Goal: Task Accomplishment & Management: Use online tool/utility

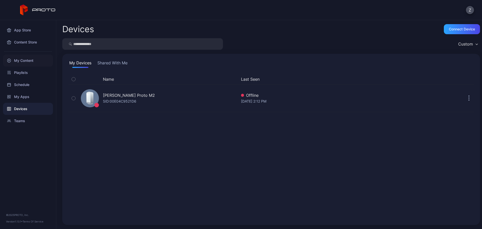
click at [31, 64] on div "My Content" at bounding box center [28, 61] width 50 height 12
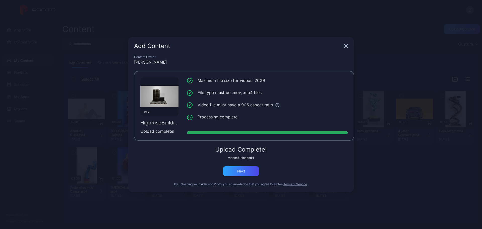
click at [247, 177] on div "Content Owner [PERSON_NAME] 01:01 HighRiseBuilding.mp4 Upload complete! Maximum…" at bounding box center [241, 123] width 226 height 137
click at [247, 172] on div "Next" at bounding box center [241, 171] width 36 height 10
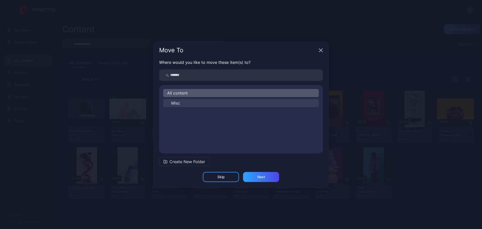
click at [178, 103] on span "Misc" at bounding box center [175, 103] width 9 height 6
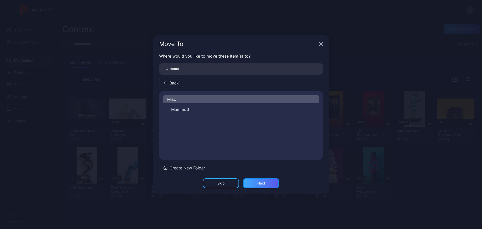
click at [255, 185] on div "Next" at bounding box center [261, 183] width 36 height 10
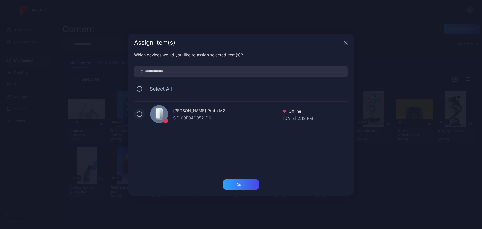
click at [138, 112] on button at bounding box center [140, 114] width 6 height 6
click at [250, 184] on div "Done" at bounding box center [241, 184] width 36 height 10
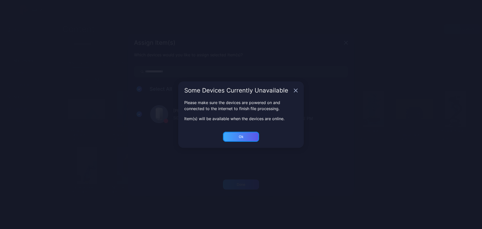
click at [244, 138] on div "Ok" at bounding box center [241, 137] width 36 height 10
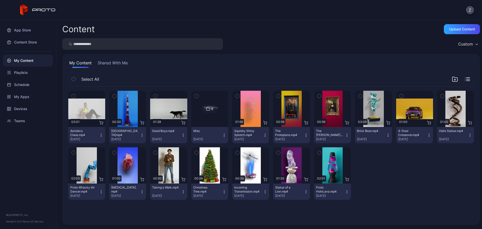
click at [217, 109] on img at bounding box center [210, 109] width 20 height 36
